Goal: Communication & Community: Share content

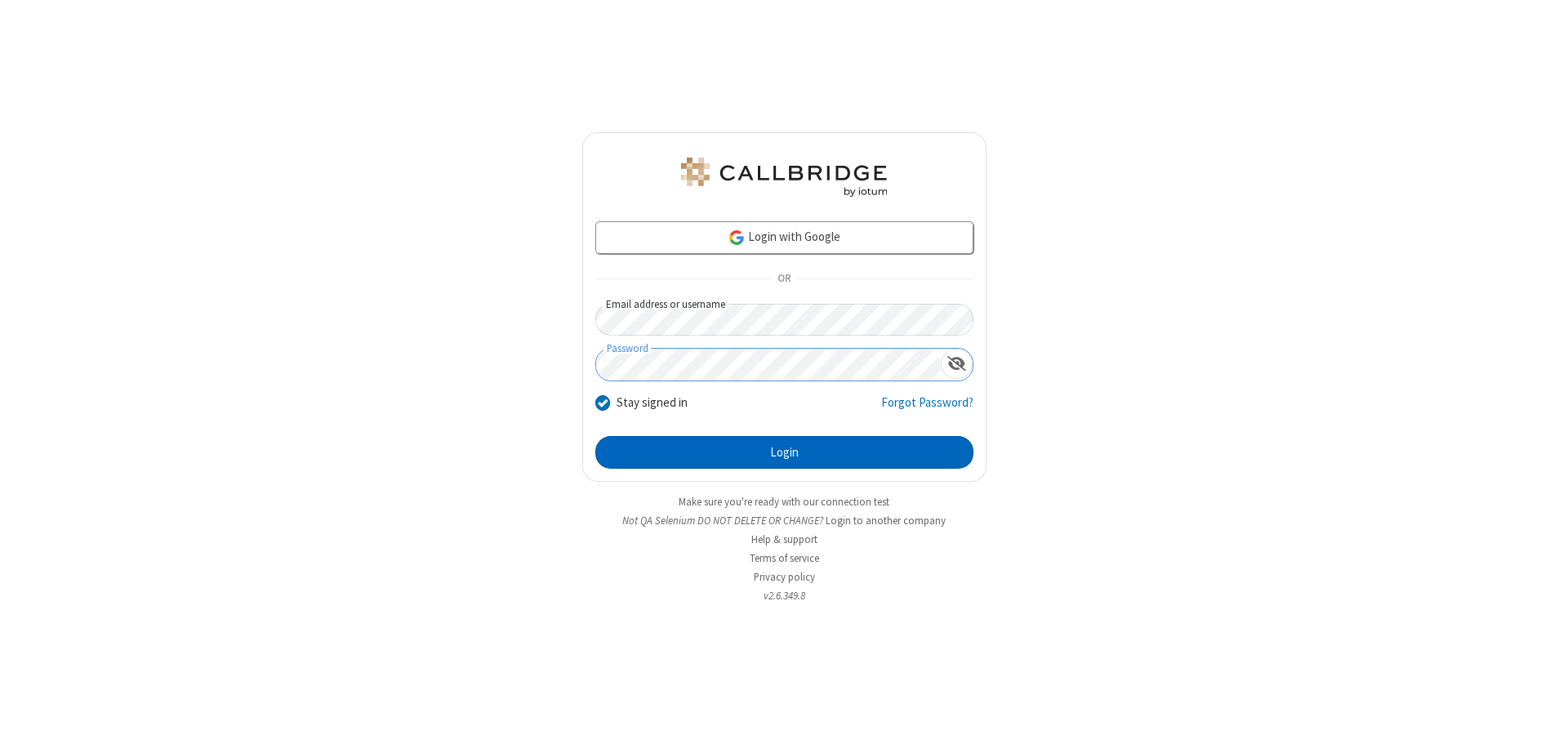
click at [784, 452] on button "Login" at bounding box center [784, 452] width 378 height 33
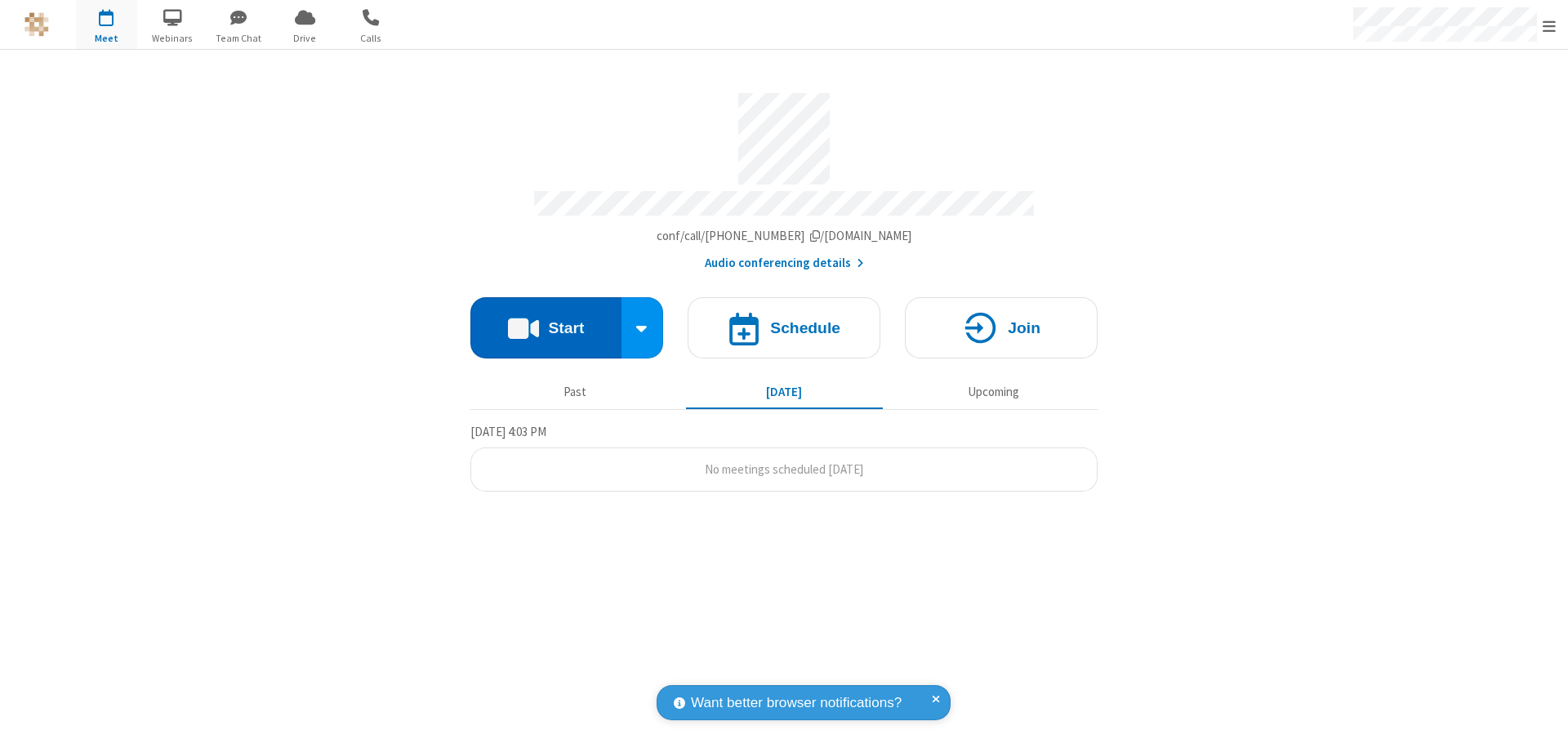
click at [545, 320] on button "Start" at bounding box center [546, 328] width 151 height 61
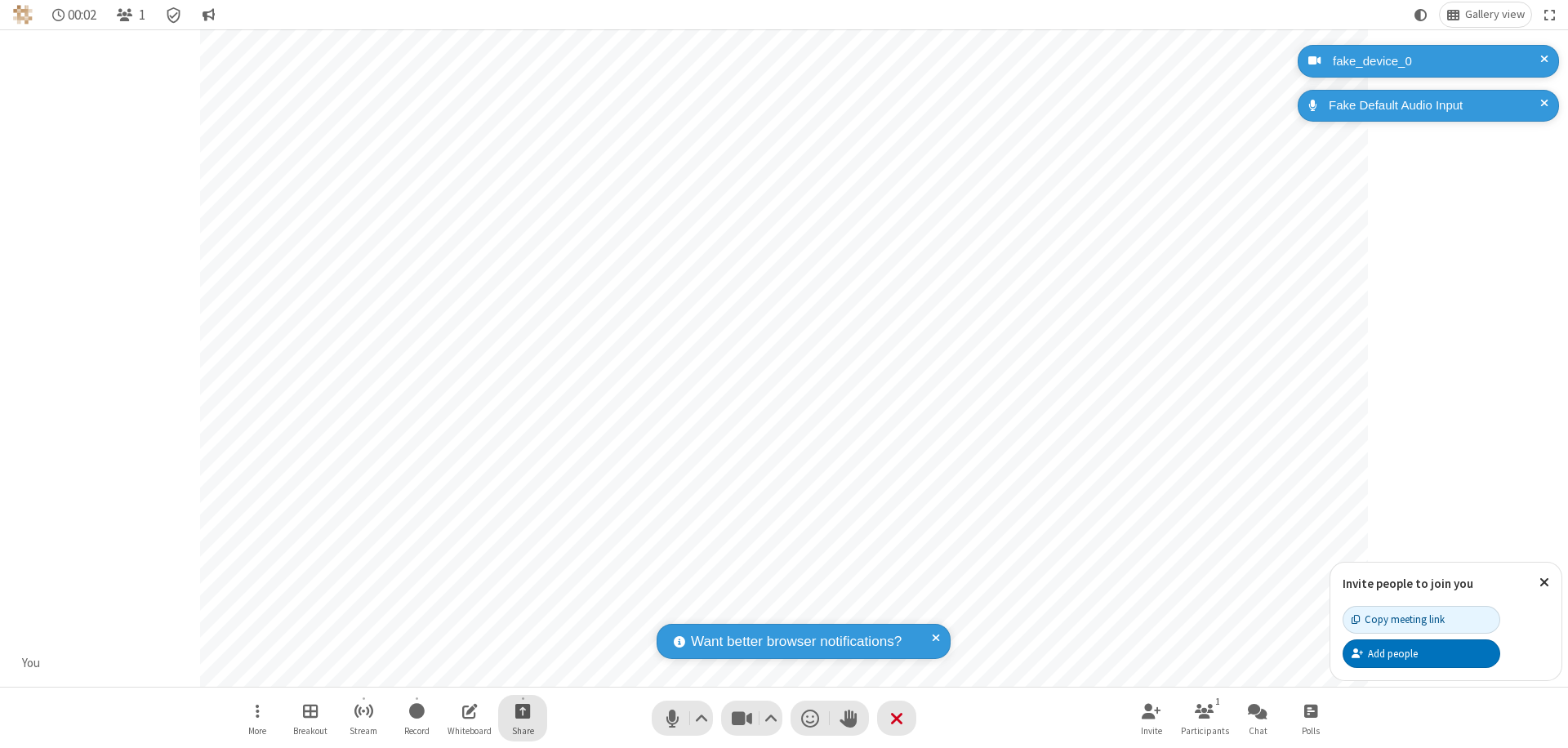
click at [523, 710] on span "Start sharing" at bounding box center [523, 711] width 15 height 21
click at [522, 610] on span "Share additional camera" at bounding box center [532, 615] width 121 height 14
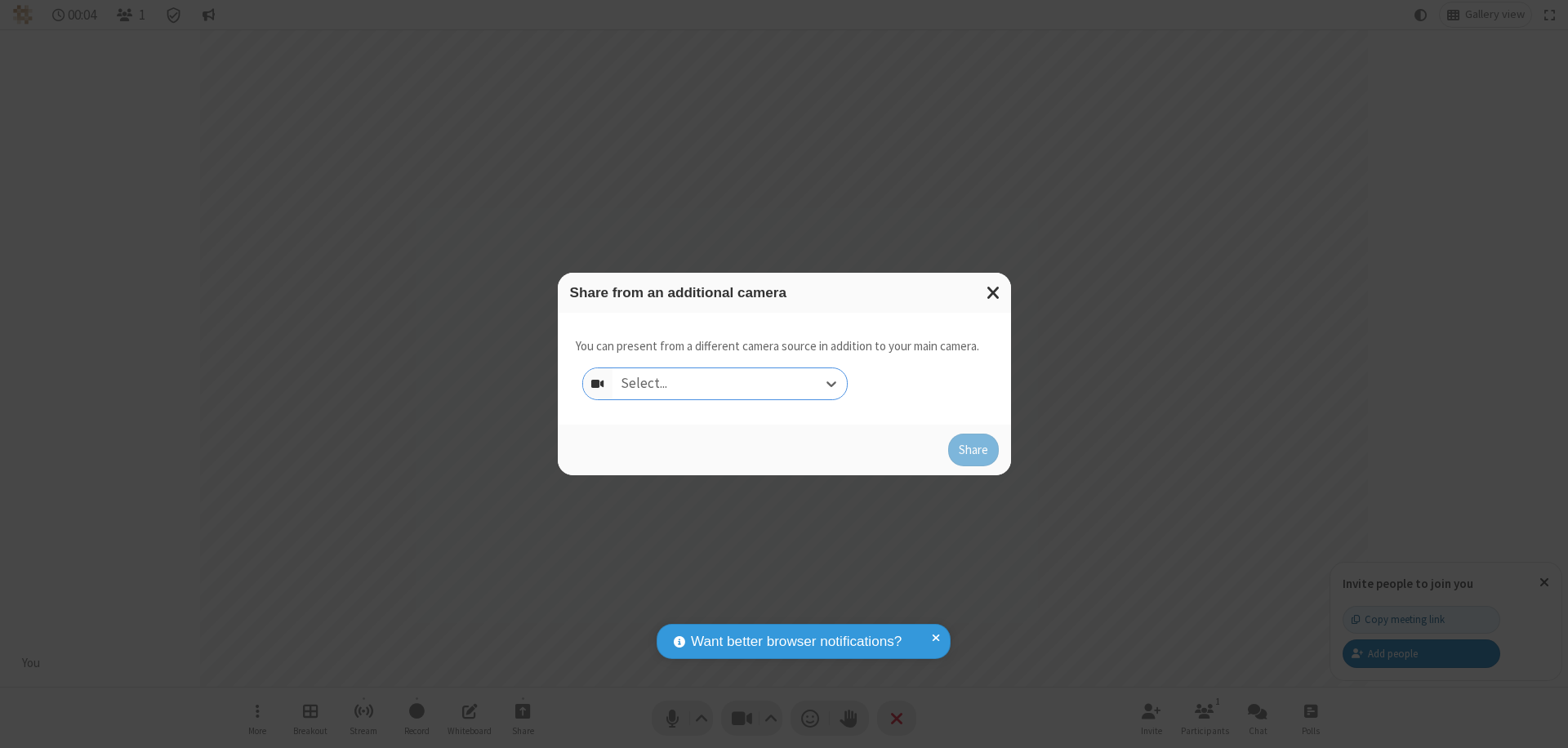
click at [729, 383] on div "Select..." at bounding box center [729, 383] width 235 height 31
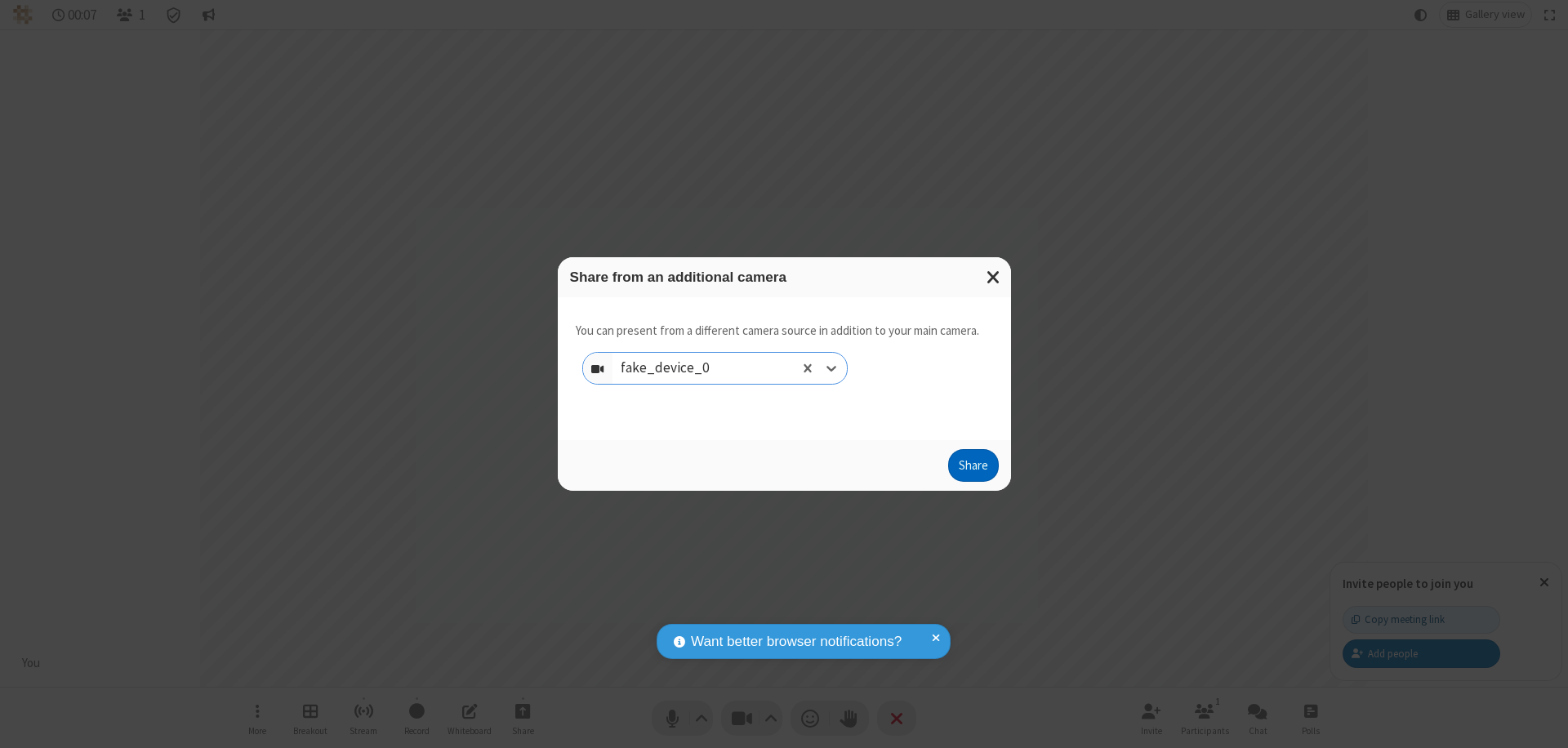
click at [972, 469] on button "Share" at bounding box center [973, 465] width 51 height 33
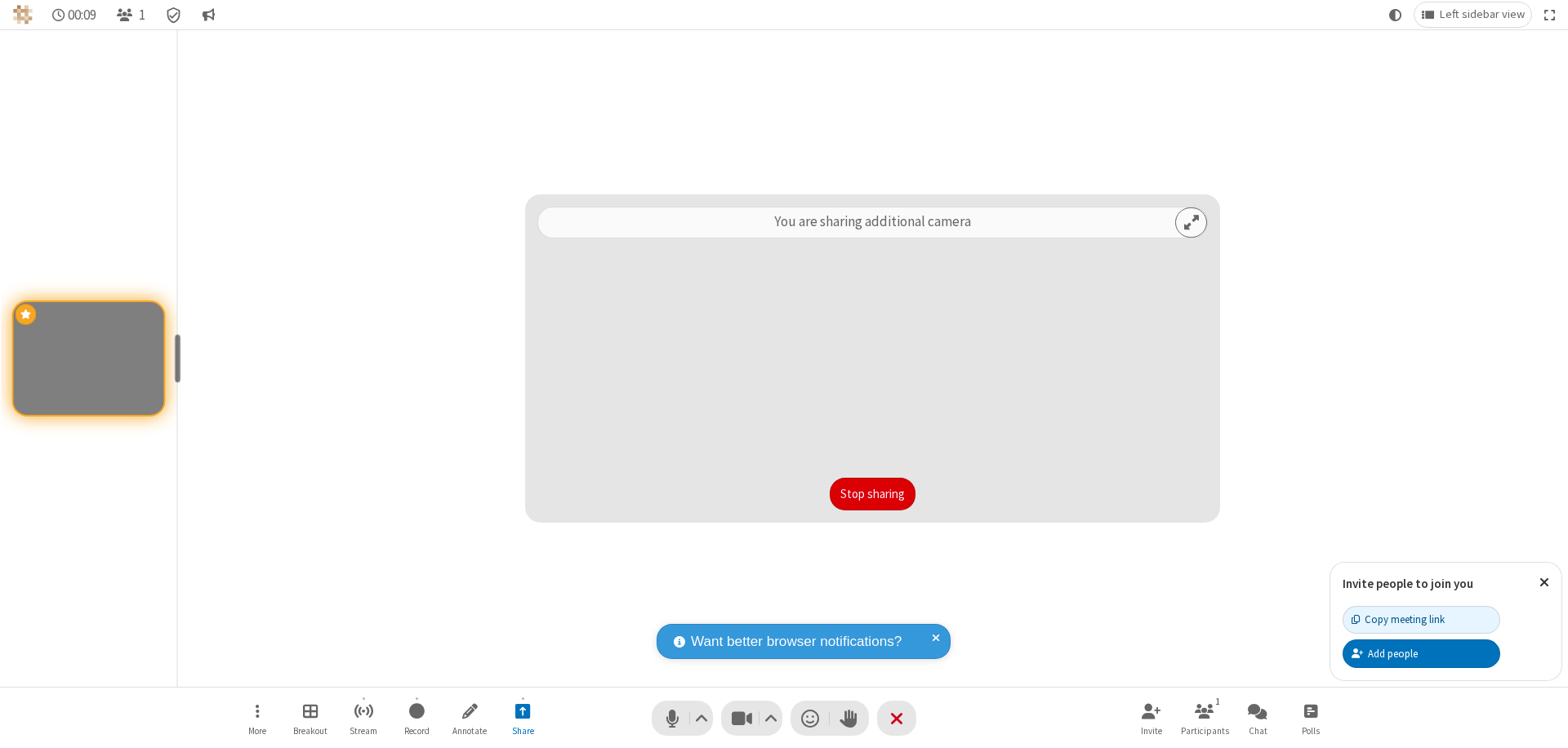
click at [872, 494] on button "Stop sharing" at bounding box center [873, 494] width 86 height 33
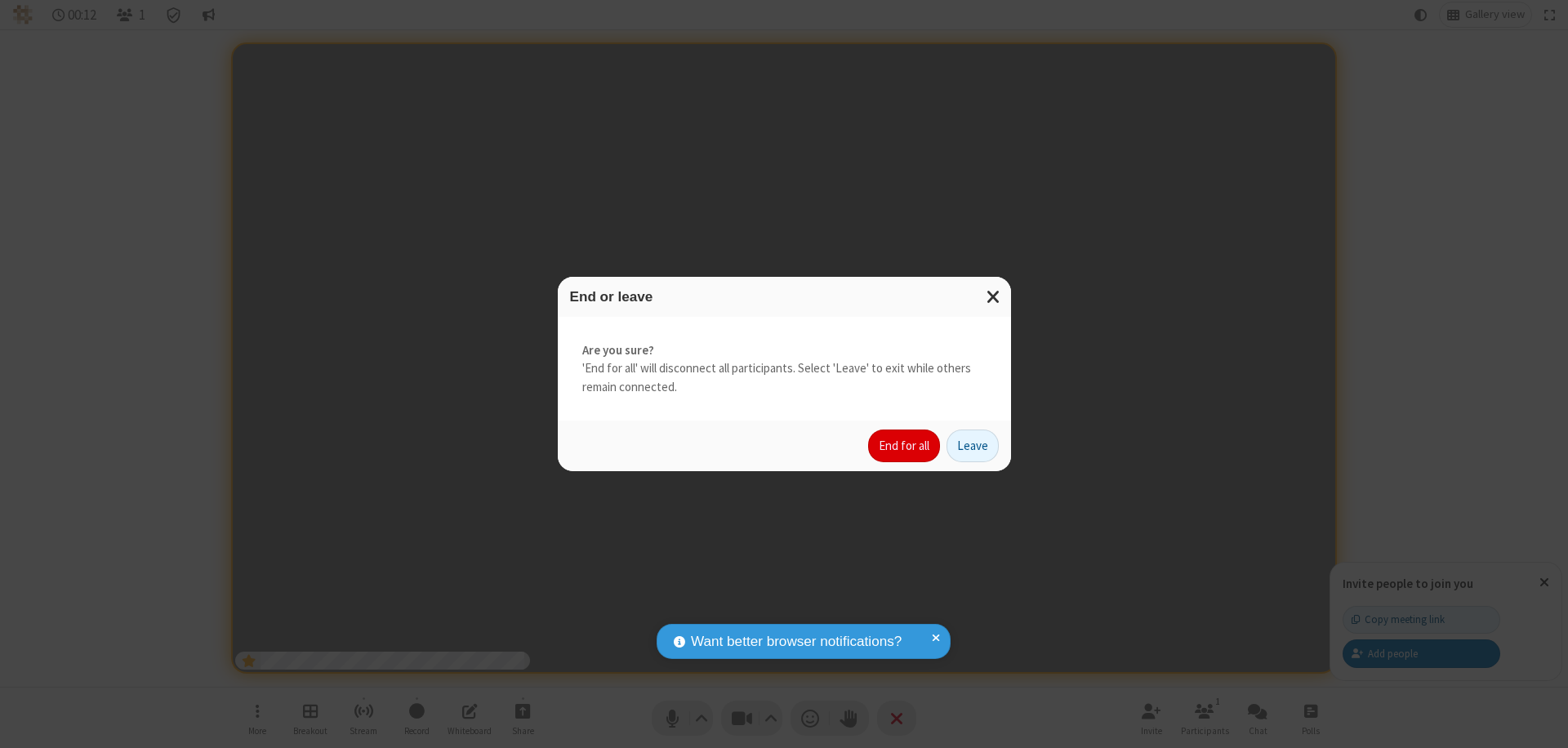
click at [904, 446] on button "End for all" at bounding box center [904, 446] width 72 height 33
